Goal: Information Seeking & Learning: Learn about a topic

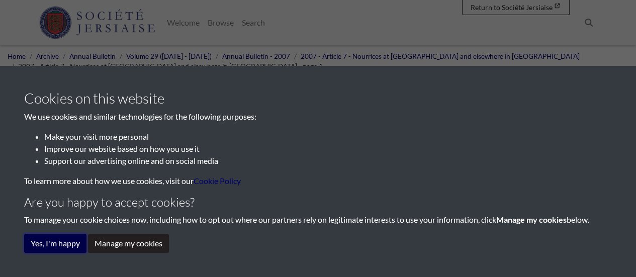
click at [39, 240] on button "Yes, I'm happy" at bounding box center [55, 243] width 62 height 19
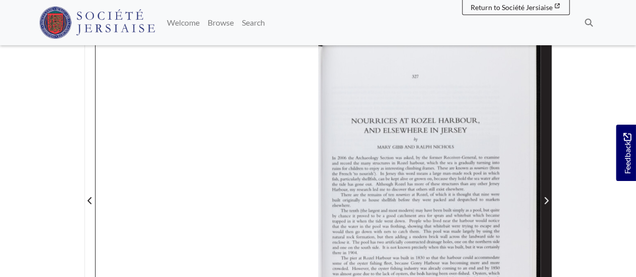
scroll to position [197, 0]
click at [545, 200] on icon "Next Page" at bounding box center [545, 201] width 5 height 8
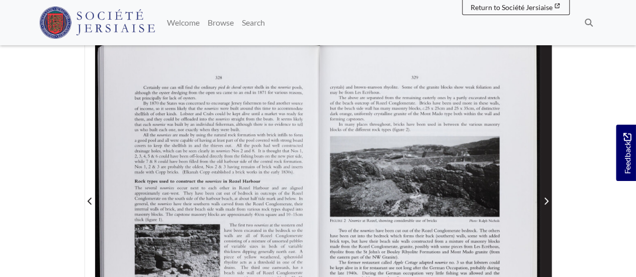
click at [545, 200] on icon "Next Page" at bounding box center [545, 201] width 5 height 8
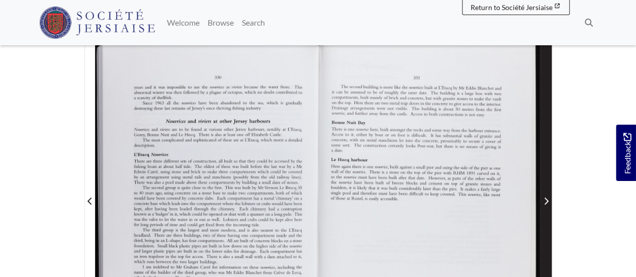
click at [545, 200] on icon "Next Page" at bounding box center [545, 201] width 5 height 8
click at [545, 199] on icon "Next Page" at bounding box center [545, 201] width 5 height 8
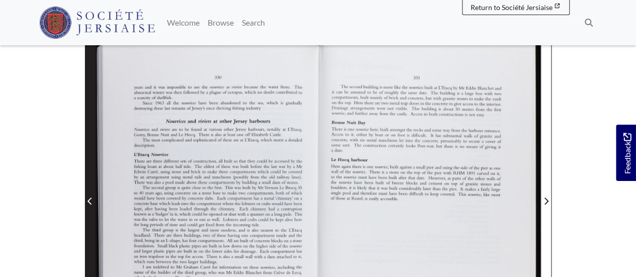
click at [91, 200] on icon "Previous Page" at bounding box center [89, 201] width 5 height 8
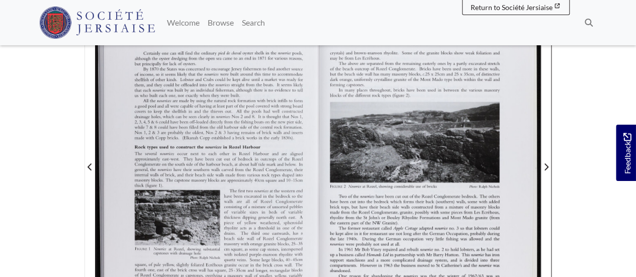
scroll to position [247, 0]
